Goal: Contribute content: Add original content to the website for others to see

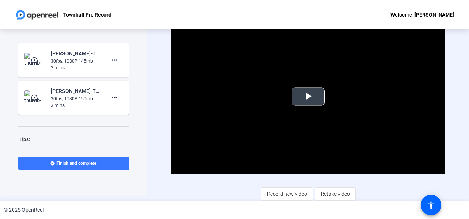
scroll to position [6, 0]
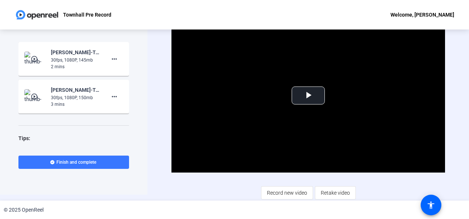
click at [270, 189] on span "Record new video" at bounding box center [287, 193] width 40 height 14
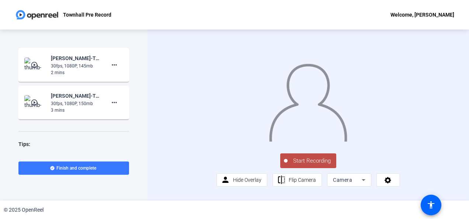
scroll to position [0, 0]
click at [310, 165] on span "Start Recording" at bounding box center [312, 161] width 49 height 8
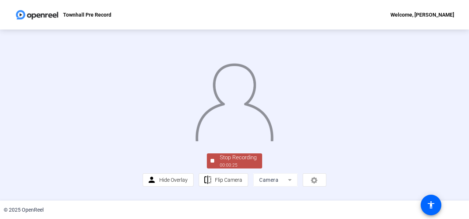
scroll to position [54, 0]
click at [242, 159] on div "Stop Recording" at bounding box center [238, 158] width 37 height 8
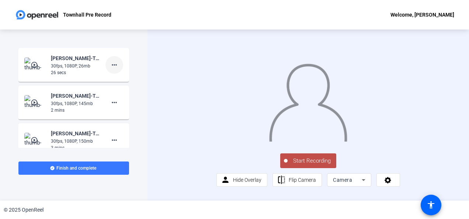
click at [110, 63] on mat-icon "more_horiz" at bounding box center [114, 65] width 9 height 9
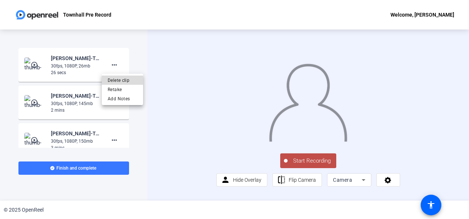
click at [113, 81] on span "Delete clip" at bounding box center [123, 80] width 30 height 9
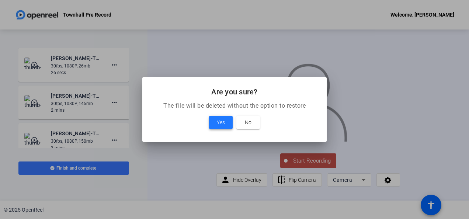
click at [217, 122] on span "Yes" at bounding box center [221, 122] width 8 height 9
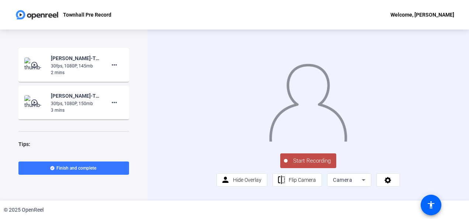
click at [302, 165] on span "Start Recording" at bounding box center [312, 161] width 49 height 8
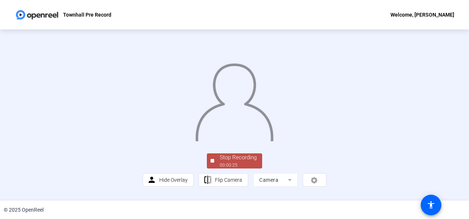
scroll to position [54, 0]
click at [233, 162] on div "Stop Recording" at bounding box center [238, 158] width 37 height 8
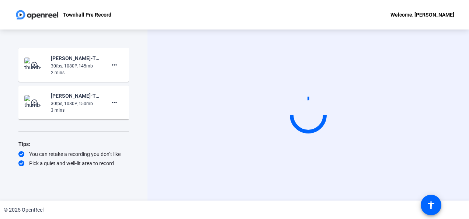
scroll to position [0, 0]
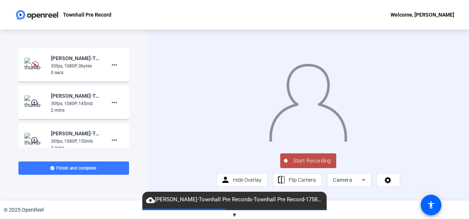
click at [303, 165] on span "Start Recording" at bounding box center [312, 161] width 49 height 8
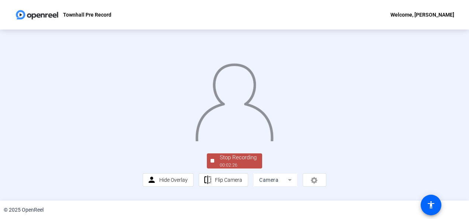
scroll to position [54, 0]
click at [222, 162] on div "Stop Recording" at bounding box center [238, 158] width 37 height 8
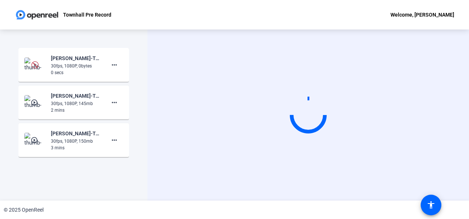
scroll to position [0, 0]
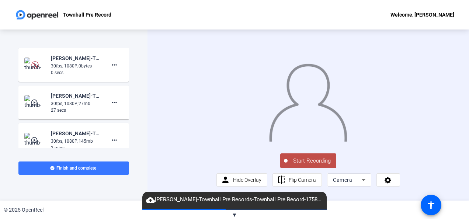
click at [312, 165] on span "Start Recording" at bounding box center [312, 161] width 49 height 8
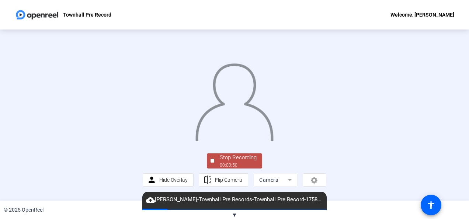
scroll to position [54, 0]
click at [234, 162] on div "Stop Recording" at bounding box center [238, 158] width 37 height 8
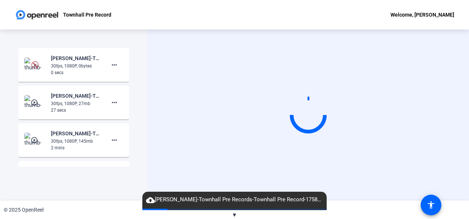
scroll to position [0, 0]
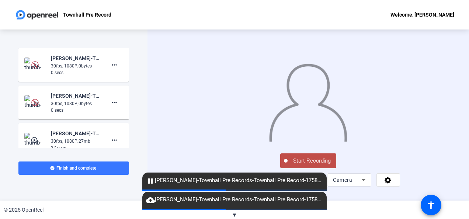
scroll to position [18, 0]
click at [316, 165] on span "Start Recording" at bounding box center [312, 161] width 49 height 8
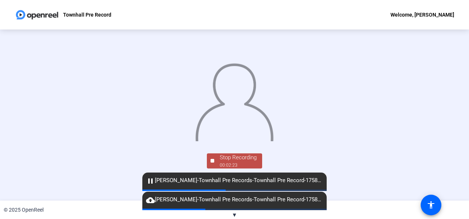
scroll to position [54, 0]
click at [237, 162] on div "Stop Recording" at bounding box center [238, 158] width 37 height 8
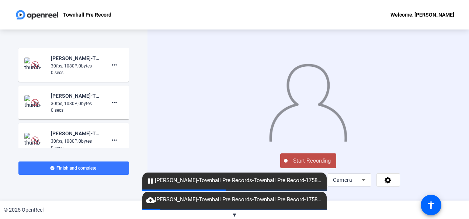
click at [331, 165] on span "Start Recording" at bounding box center [312, 161] width 49 height 8
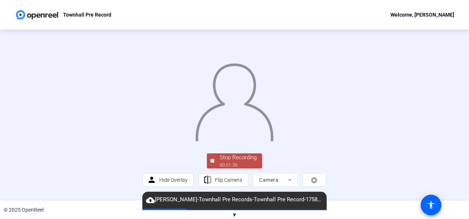
scroll to position [54, 0]
click at [246, 162] on div "Stop Recording" at bounding box center [238, 158] width 37 height 8
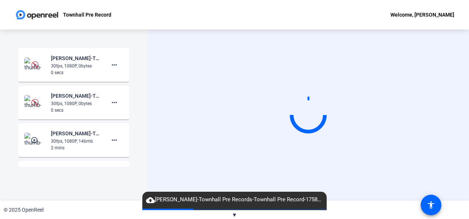
scroll to position [0, 0]
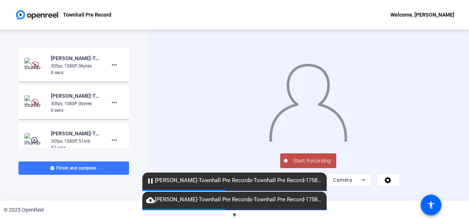
click at [329, 165] on span "Start Recording" at bounding box center [312, 161] width 49 height 8
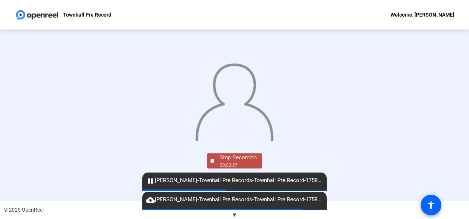
scroll to position [54, 0]
click at [256, 166] on span "Stop Recording 00:02:27" at bounding box center [238, 161] width 48 height 15
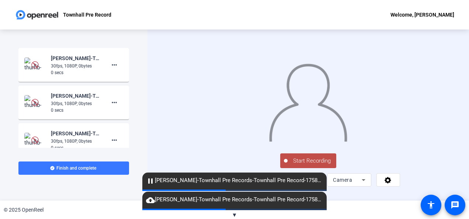
click at [333, 165] on span "Start Recording" at bounding box center [312, 161] width 49 height 8
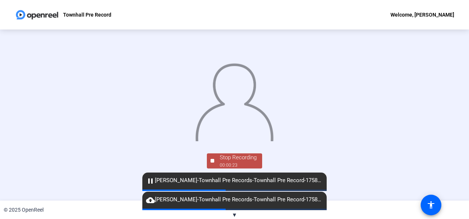
scroll to position [54, 0]
click at [253, 162] on div "Stop Recording" at bounding box center [238, 158] width 37 height 8
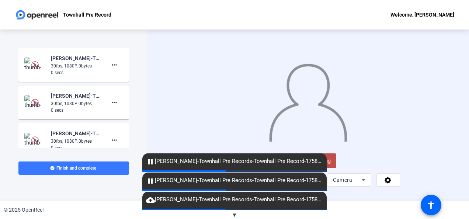
click at [331, 165] on span "Start Recording" at bounding box center [312, 161] width 49 height 8
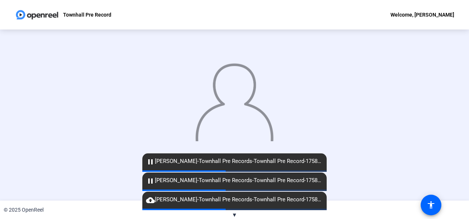
scroll to position [54, 0]
click at [141, 171] on span at bounding box center [133, 170] width 15 height 1
click at [254, 173] on div "pause [PERSON_NAME]-Townhall Pre Records-Townhall Pre Record-1758195328988-webc…" at bounding box center [234, 181] width 185 height 17
click at [226, 170] on div at bounding box center [133, 170] width 185 height 1
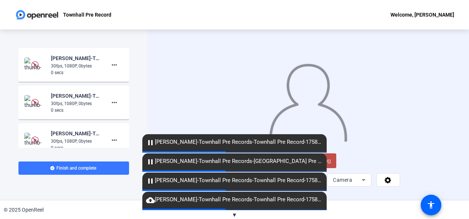
click at [332, 165] on span "Start Recording" at bounding box center [312, 161] width 49 height 8
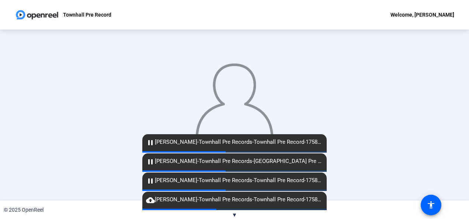
scroll to position [54, 0]
click at [247, 169] on div "00:02:41" at bounding box center [238, 165] width 37 height 7
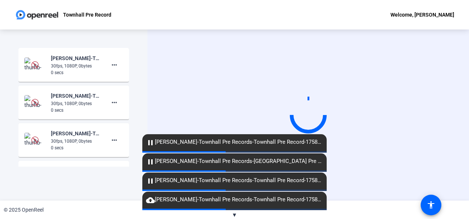
scroll to position [0, 0]
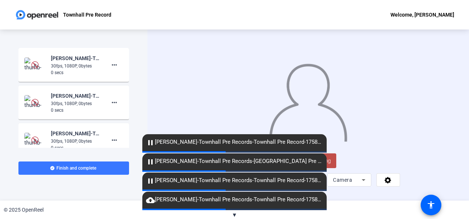
click at [331, 165] on span "Start Recording" at bounding box center [312, 161] width 49 height 8
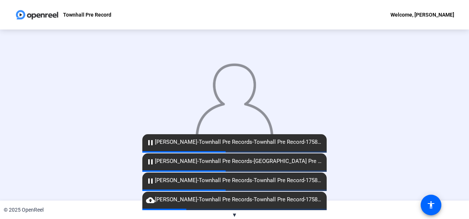
scroll to position [54, 0]
click at [247, 171] on div at bounding box center [285, 170] width 185 height 1
click at [248, 173] on div "pause Colin Smith-Townhall Pre Records-Townhall Pre Record-1758195537604-webcam" at bounding box center [234, 181] width 185 height 17
click at [248, 170] on div at bounding box center [162, 170] width 185 height 1
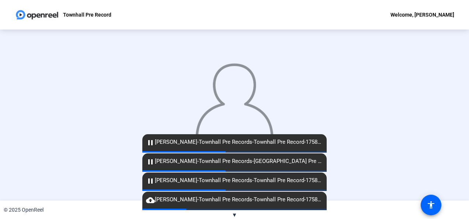
click at [250, 171] on mat-progress-bar at bounding box center [234, 170] width 185 height 1
click at [173, 171] on span at bounding box center [152, 170] width 41 height 1
click at [254, 173] on div "pause Colin Smith-Townhall Pre Records-Townhall Pre Record-1758195537604-webcam" at bounding box center [234, 181] width 185 height 17
click at [252, 173] on div "pause Colin Smith-Townhall Pre Records-Townhall Pre Record-1758195537604-webcam" at bounding box center [234, 181] width 185 height 17
click at [158, 171] on span at bounding box center [143, 170] width 29 height 1
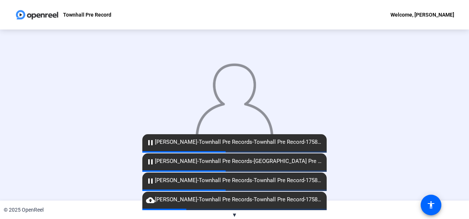
click at [232, 169] on div "00:02:38" at bounding box center [238, 165] width 37 height 7
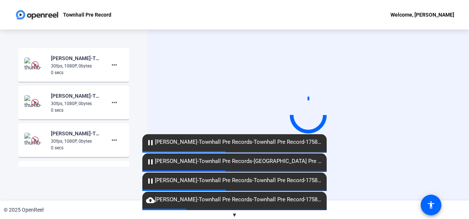
scroll to position [0, 0]
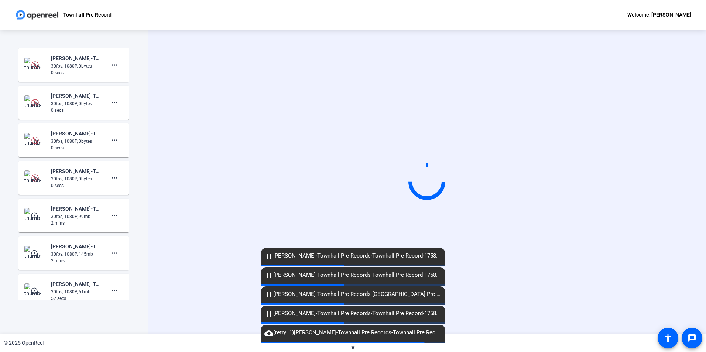
click at [269, 312] on mat-icon "pause" at bounding box center [268, 314] width 9 height 9
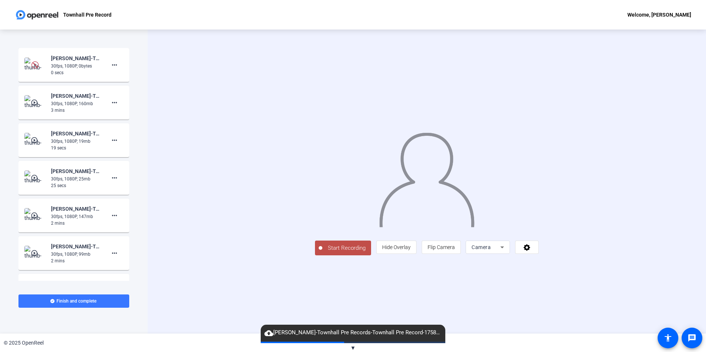
click at [506, 252] on icon at bounding box center [501, 247] width 9 height 9
click at [597, 298] on div at bounding box center [353, 176] width 706 height 352
click at [531, 251] on icon at bounding box center [527, 247] width 8 height 7
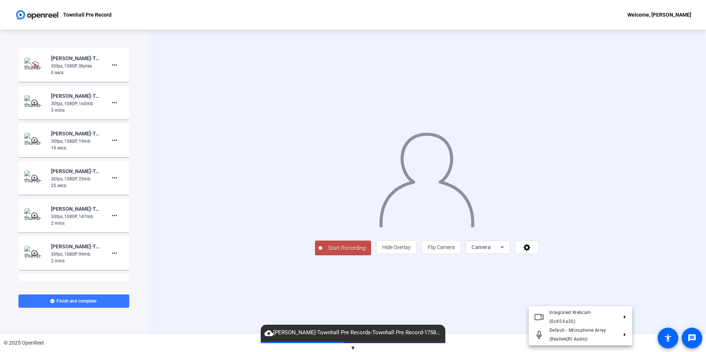
click at [613, 299] on div at bounding box center [353, 176] width 706 height 352
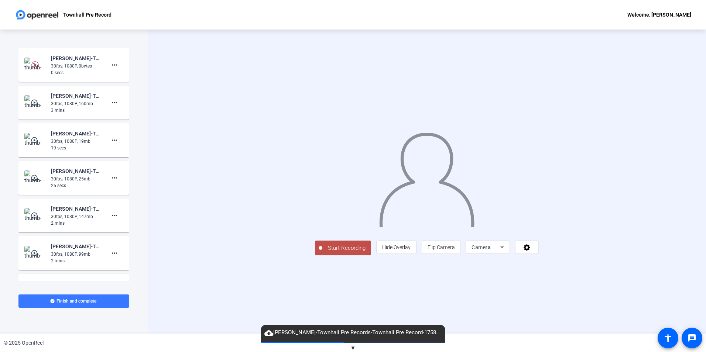
click at [506, 252] on icon at bounding box center [501, 247] width 9 height 9
click at [594, 298] on div at bounding box center [353, 176] width 706 height 352
